Goal: Task Accomplishment & Management: Manage account settings

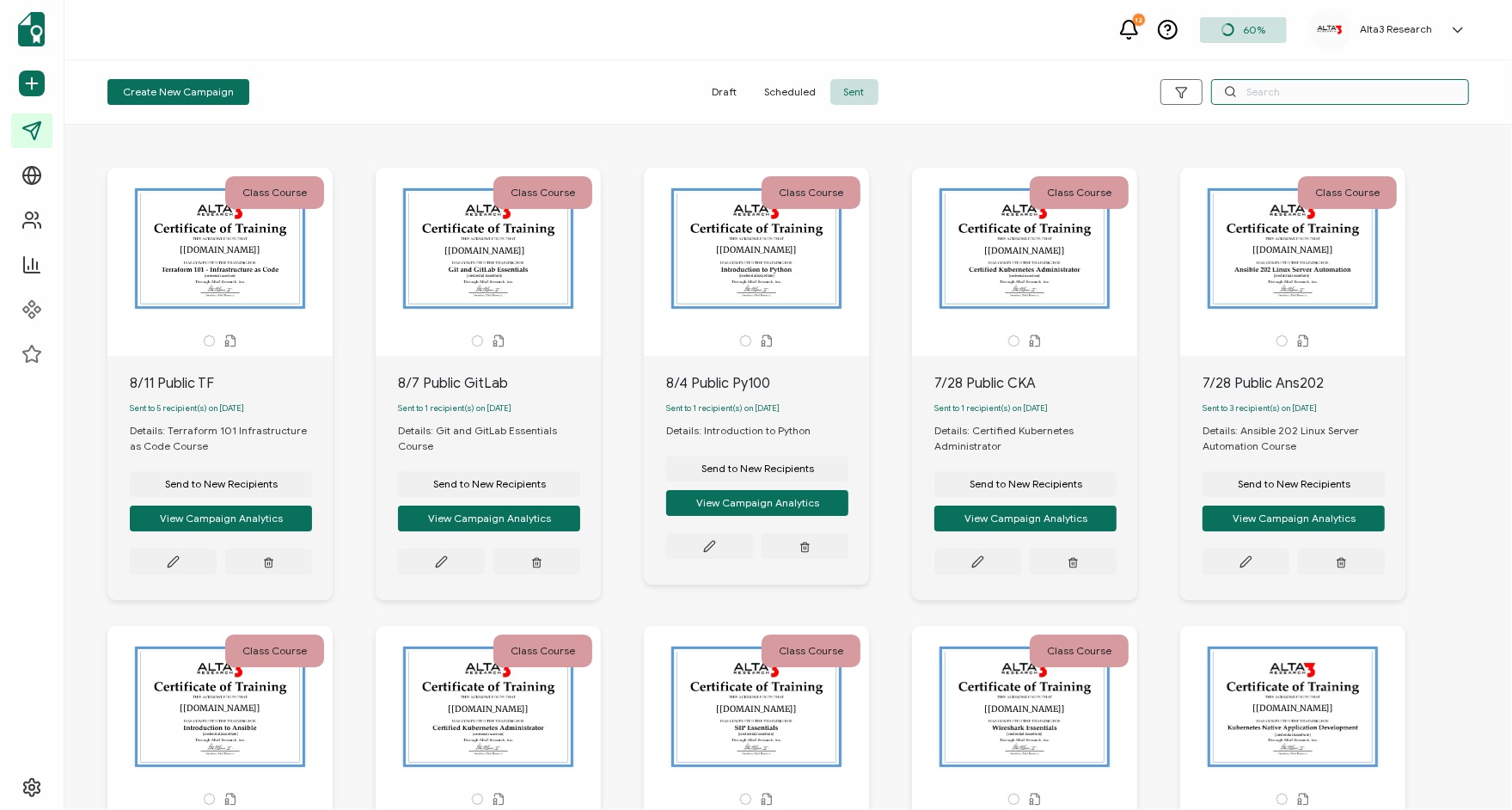
click at [1263, 90] on input "text" at bounding box center [1340, 91] width 258 height 26
type input "cd"
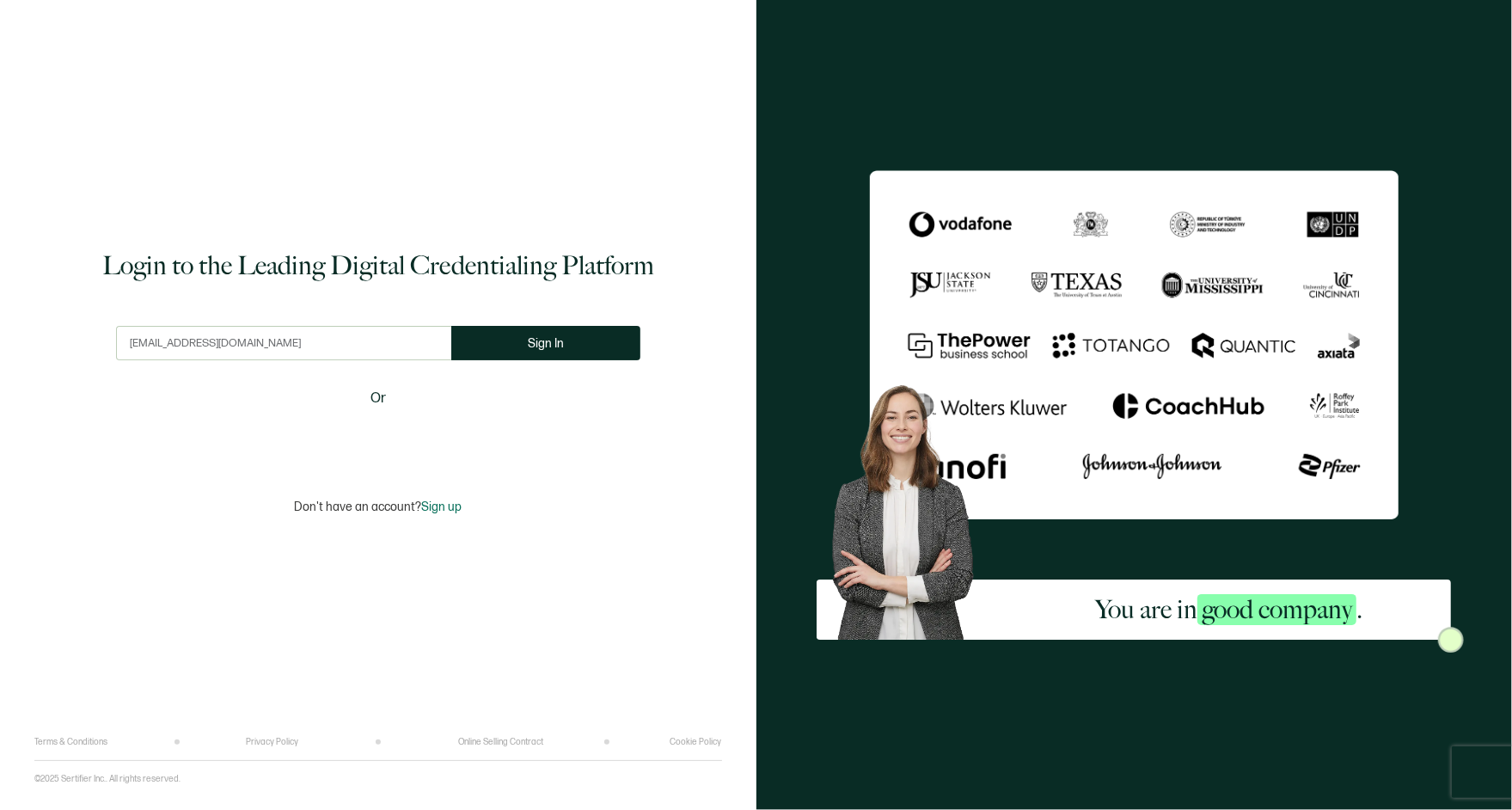
click at [266, 354] on input "[EMAIL_ADDRESS][DOMAIN_NAME]" at bounding box center [283, 342] width 335 height 34
type input "[EMAIL_ADDRESS][DOMAIN_NAME]"
click at [396, 173] on div "Login to the Leading Digital Credentialing Platform [EMAIL_ADDRESS][DOMAIN_NAME…" at bounding box center [377, 381] width 688 height 711
click at [547, 344] on span "Sign In" at bounding box center [552, 343] width 36 height 13
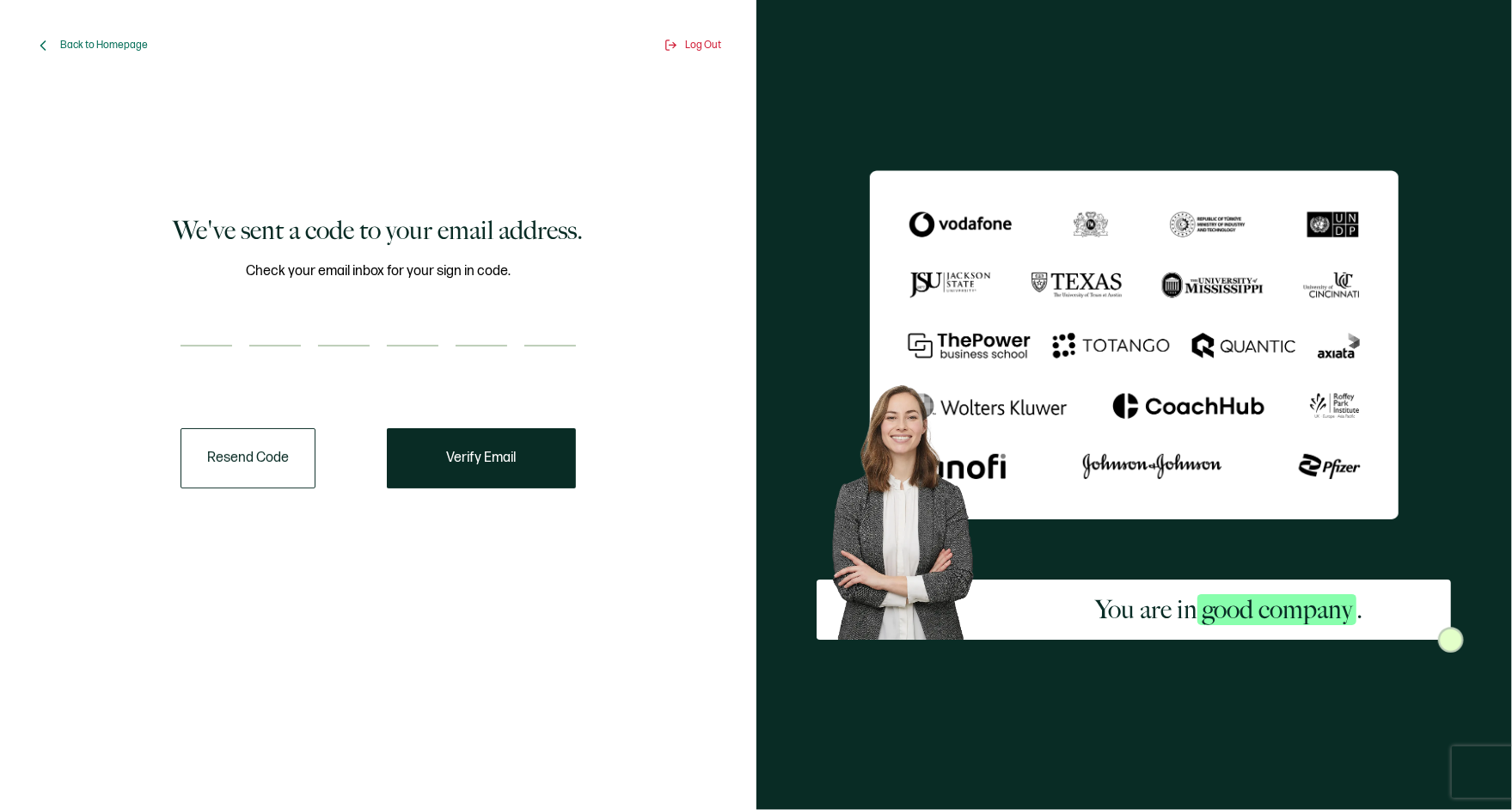
click at [200, 326] on input "number" at bounding box center [207, 329] width 52 height 34
paste input "5"
type input "5"
type input "3"
type input "9"
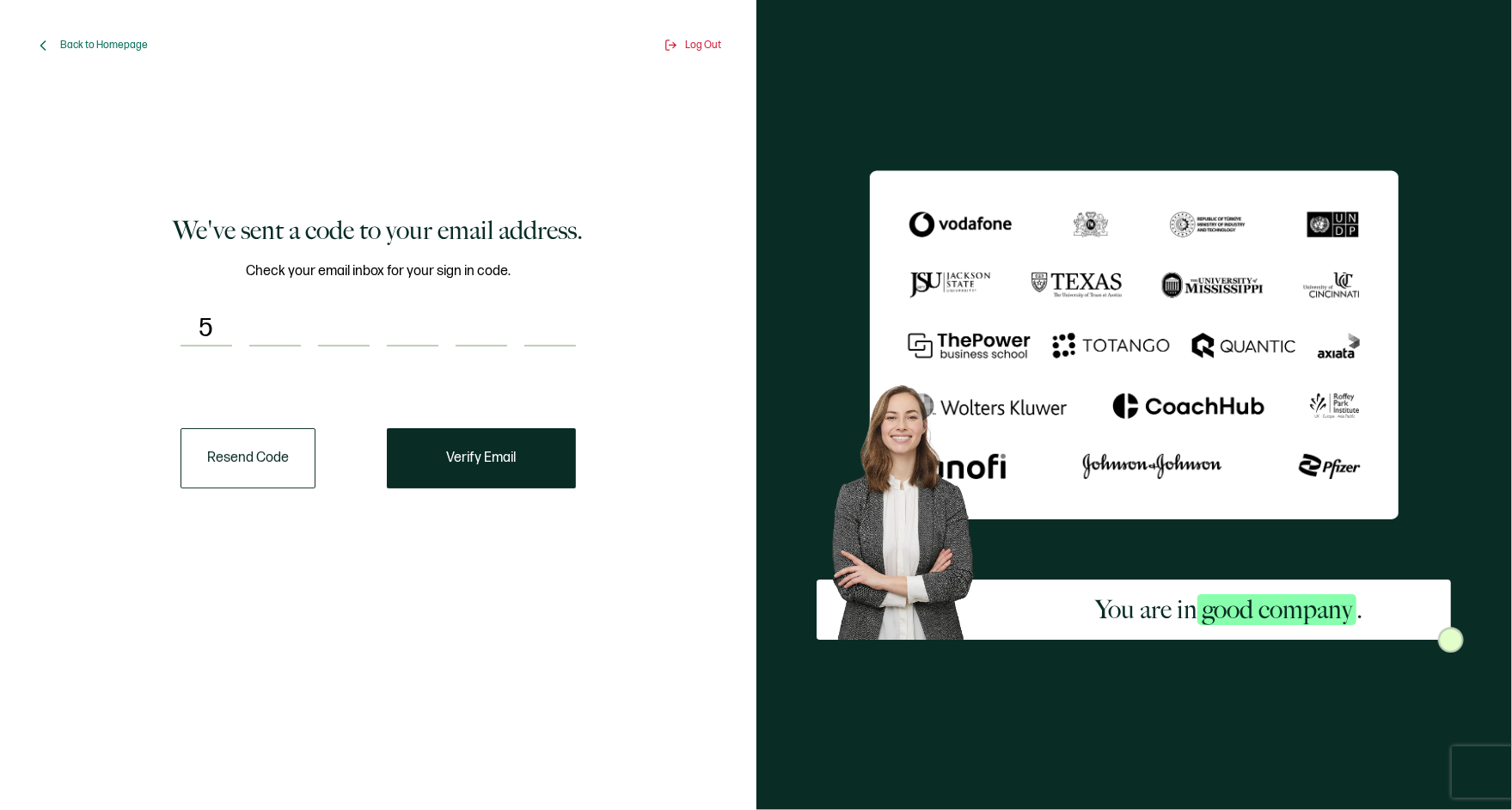
type input "7"
type input "8"
